Goal: Complete application form

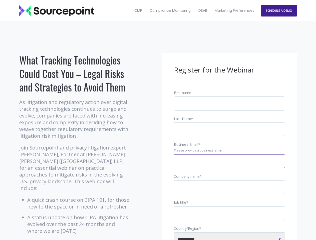
click at [229, 165] on input "Business Email *" at bounding box center [229, 161] width 111 height 14
